Goal: Task Accomplishment & Management: Manage account settings

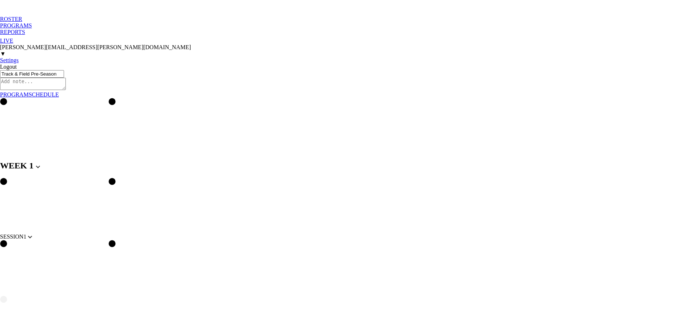
click at [39, 16] on div "ROSTER" at bounding box center [343, 19] width 686 height 7
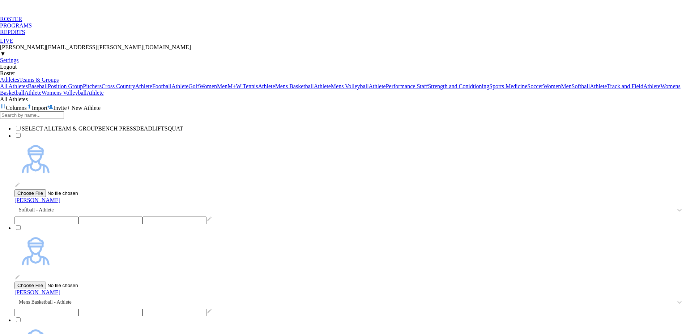
click at [101, 105] on span "+ New Athlete" at bounding box center [84, 108] width 34 height 6
type input "[PERSON_NAME]"
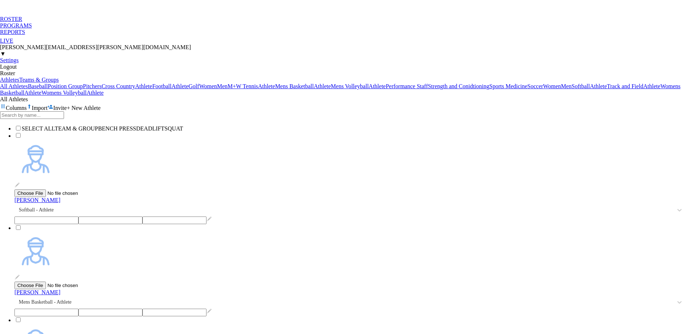
click at [72, 22] on div "PROGRAMS" at bounding box center [343, 25] width 686 height 7
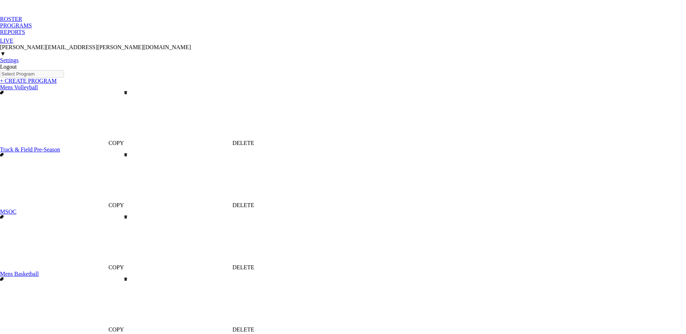
click at [38, 16] on div "ROSTER" at bounding box center [343, 19] width 686 height 7
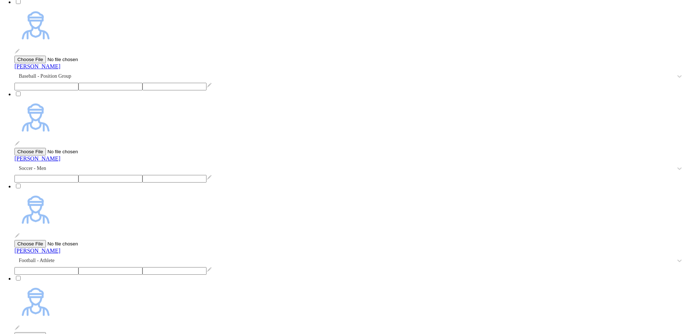
scroll to position [4341, 0]
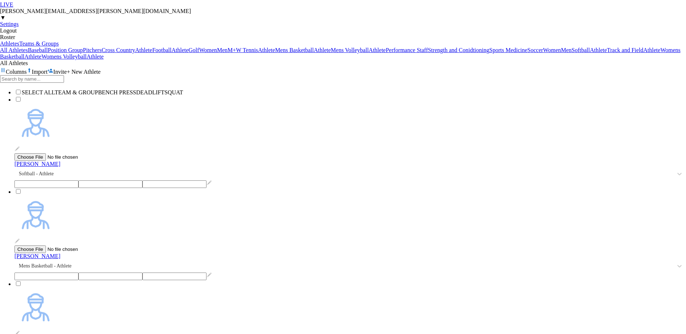
scroll to position [0, 0]
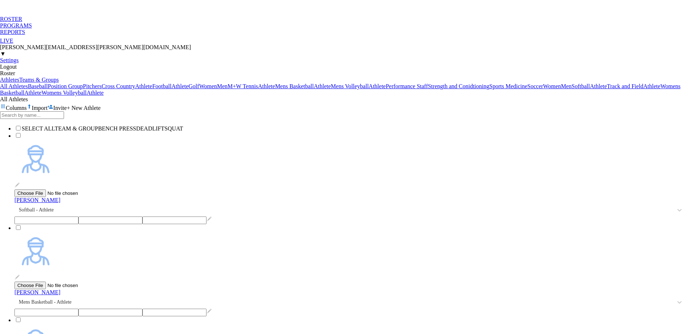
click at [63, 22] on div "PROGRAMS" at bounding box center [343, 25] width 686 height 7
